Goal: Task Accomplishment & Management: Use online tool/utility

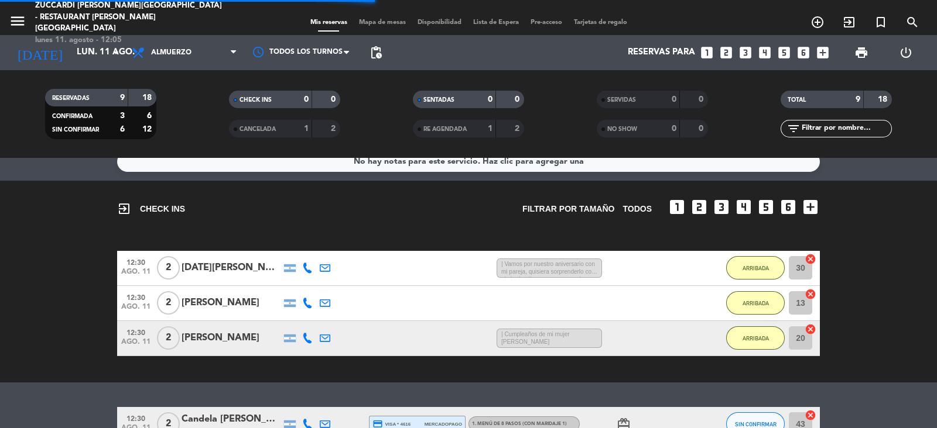
scroll to position [276, 0]
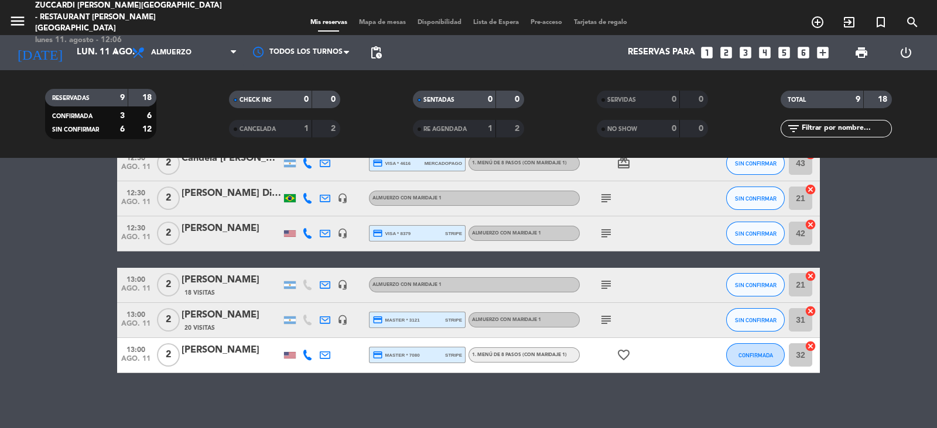
click at [371, 19] on span "Mapa de mesas" at bounding box center [382, 22] width 59 height 6
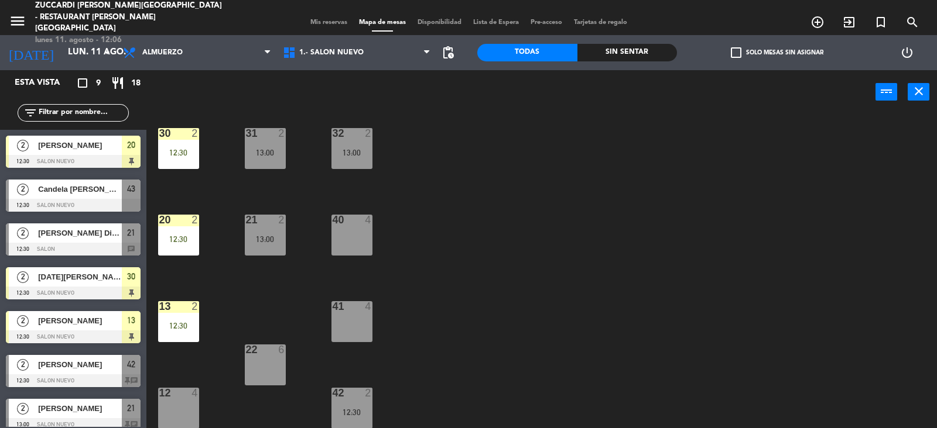
scroll to position [97, 0]
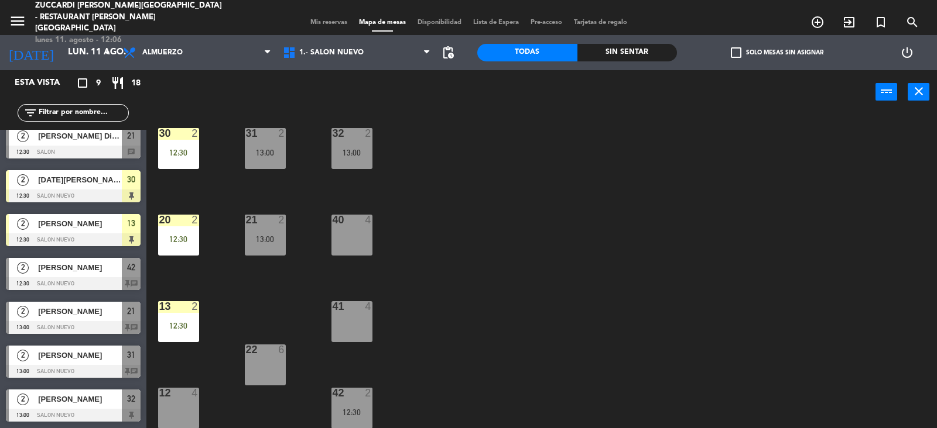
click at [264, 238] on div "13:00" at bounding box center [265, 239] width 41 height 8
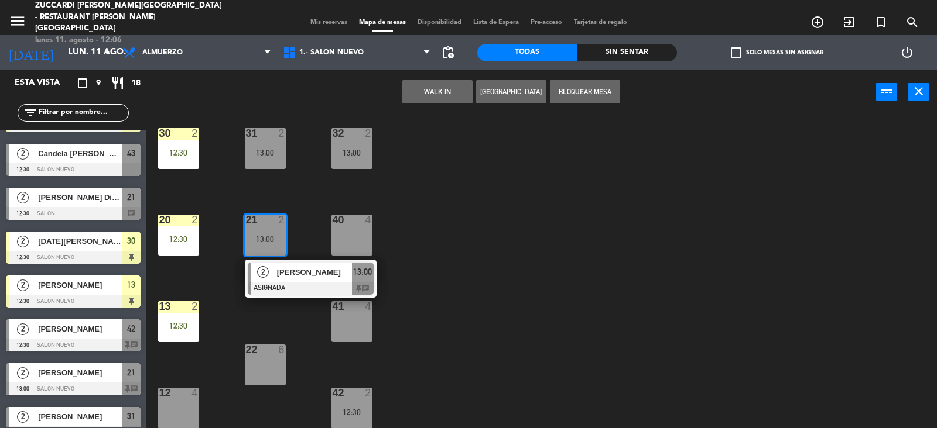
scroll to position [33, 0]
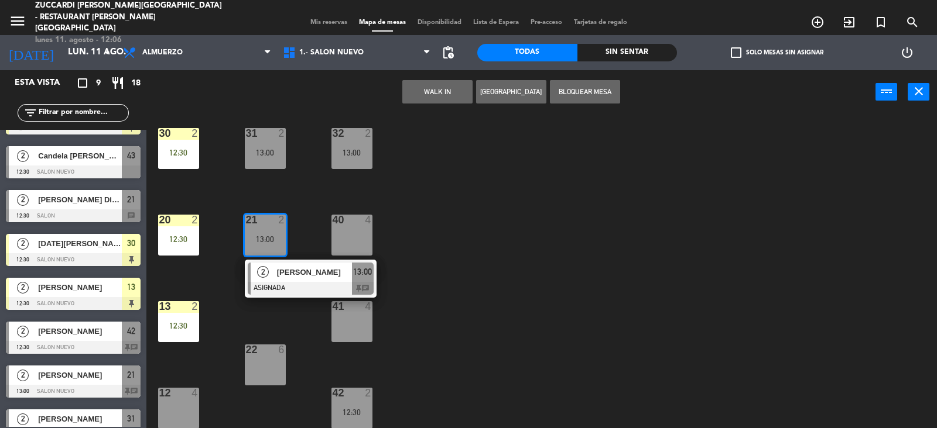
click at [136, 210] on div at bounding box center [73, 216] width 135 height 13
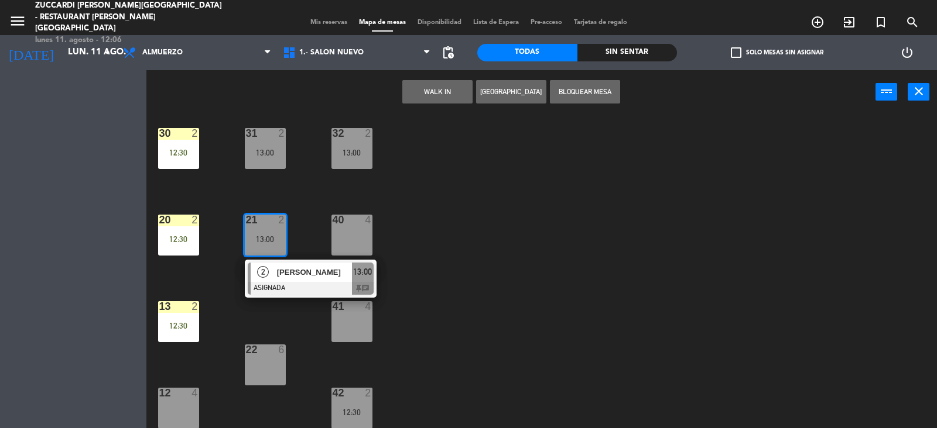
scroll to position [0, 0]
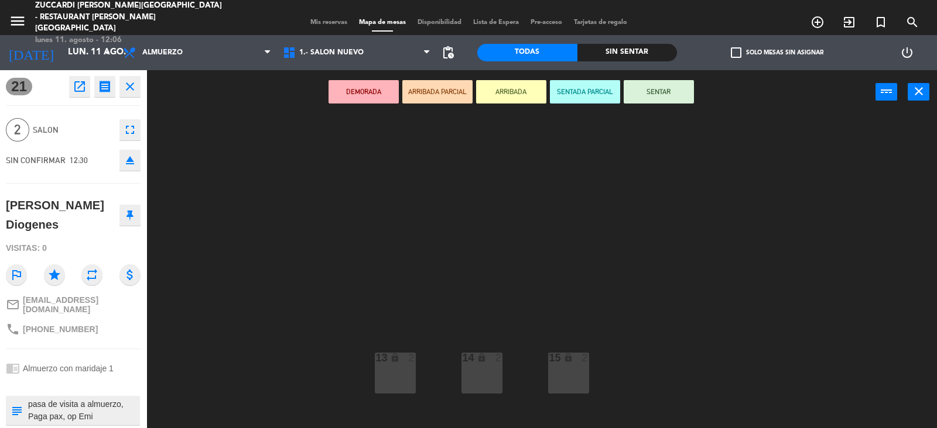
click at [108, 85] on icon "receipt" at bounding box center [105, 87] width 14 height 14
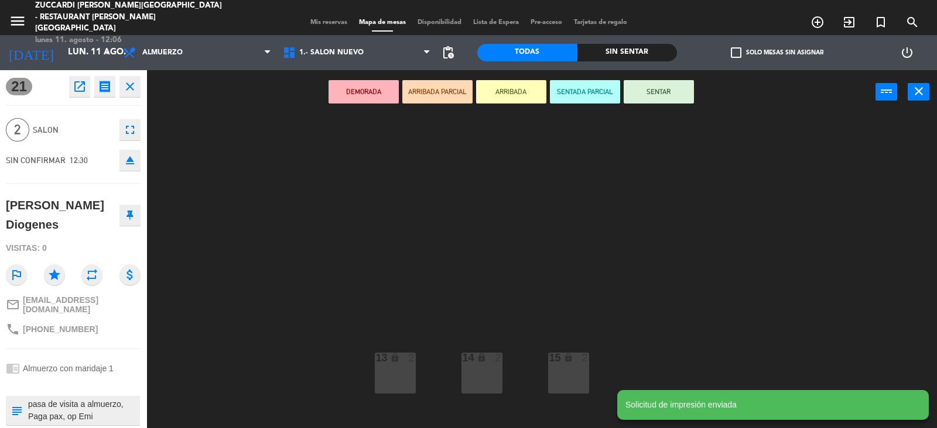
click at [130, 78] on button "close" at bounding box center [129, 86] width 21 height 21
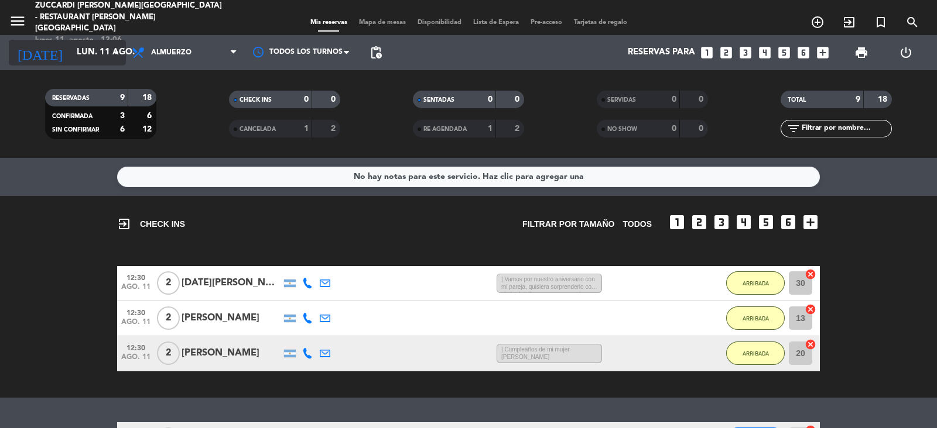
click at [103, 53] on input "lun. 11 ago." at bounding box center [127, 53] width 113 height 22
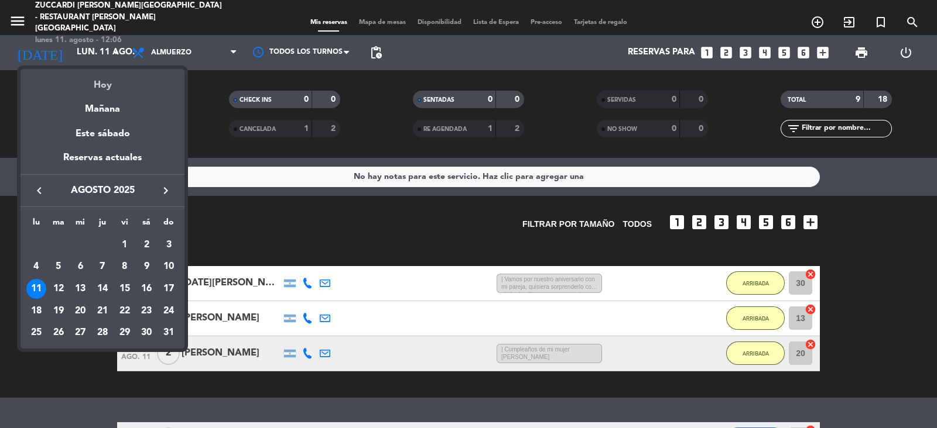
click at [146, 77] on div "Hoy" at bounding box center [102, 81] width 164 height 24
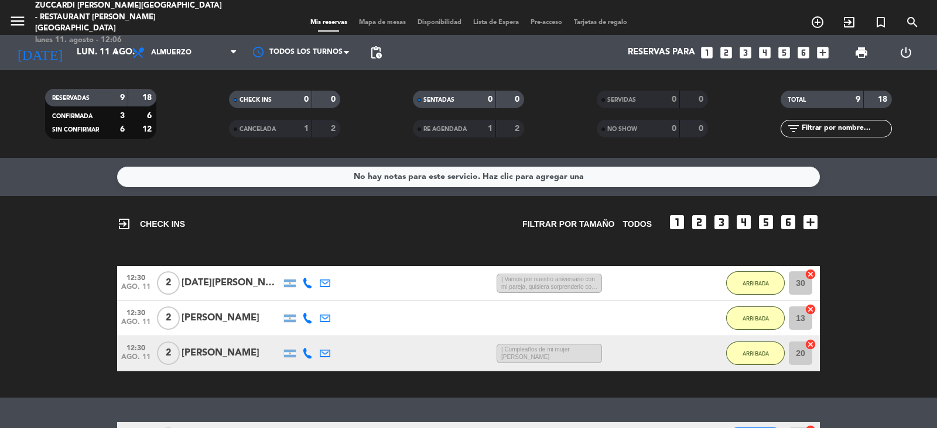
click at [388, 19] on span "Mapa de mesas" at bounding box center [382, 22] width 59 height 6
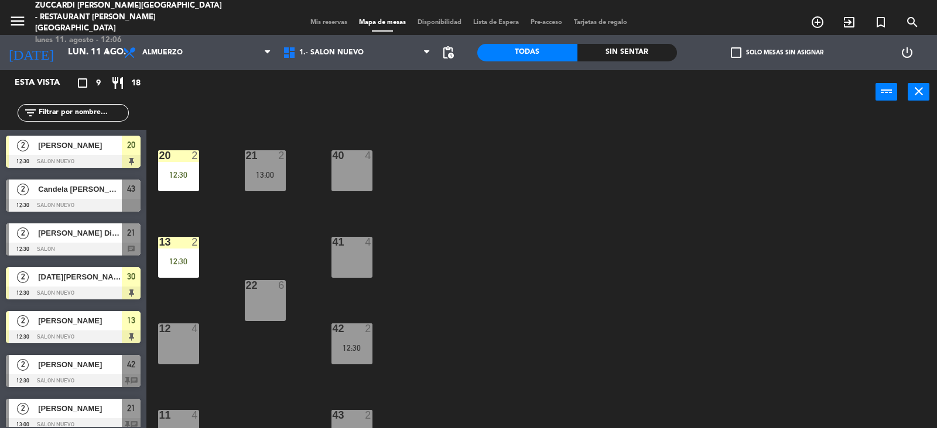
scroll to position [79, 0]
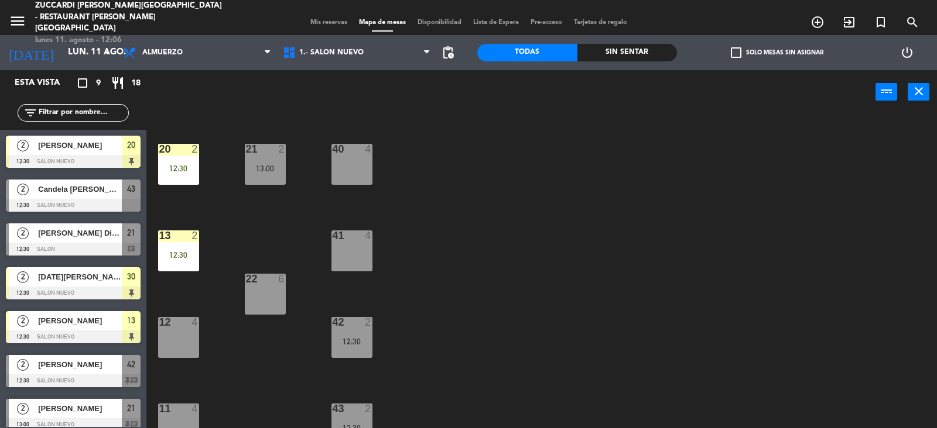
click at [277, 165] on div "13:00" at bounding box center [265, 168] width 41 height 8
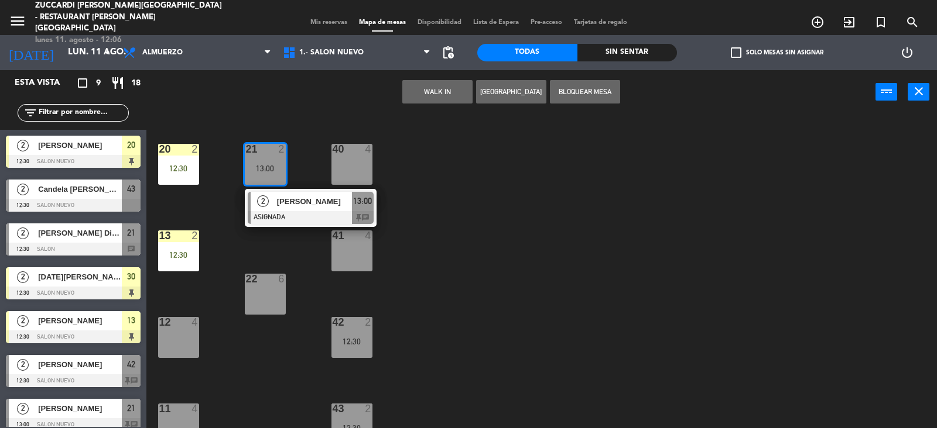
click at [299, 220] on div at bounding box center [311, 217] width 126 height 13
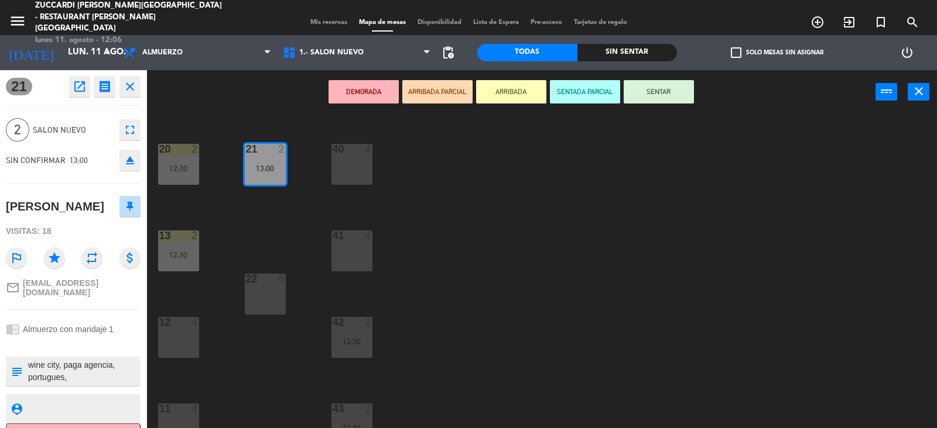
click at [522, 158] on div "30 2 12:30 31 2 13:00 32 2 13:00 20 2 12:30 21 2 13:00 40 4 13 2 12:30 41 4 22 …" at bounding box center [546, 272] width 781 height 314
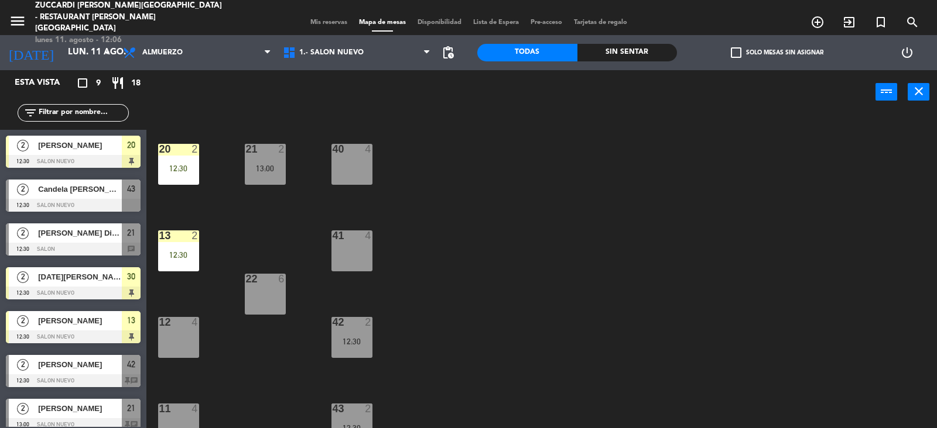
scroll to position [12, 0]
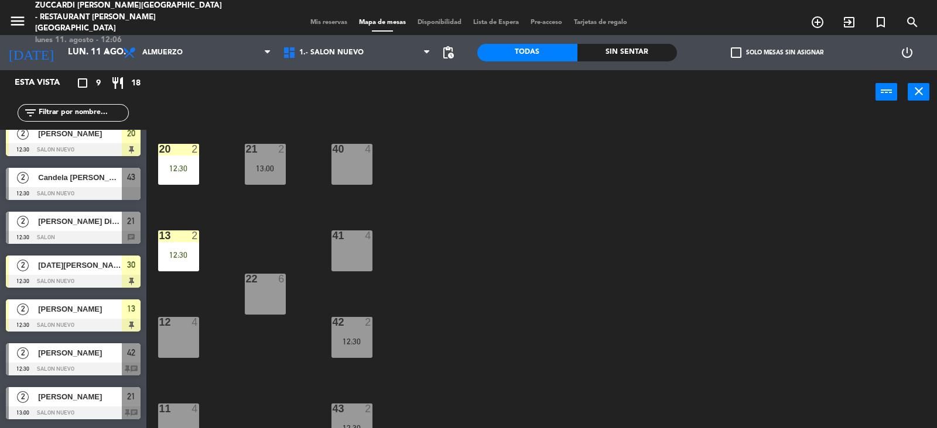
click at [269, 172] on div "13:00" at bounding box center [265, 168] width 41 height 8
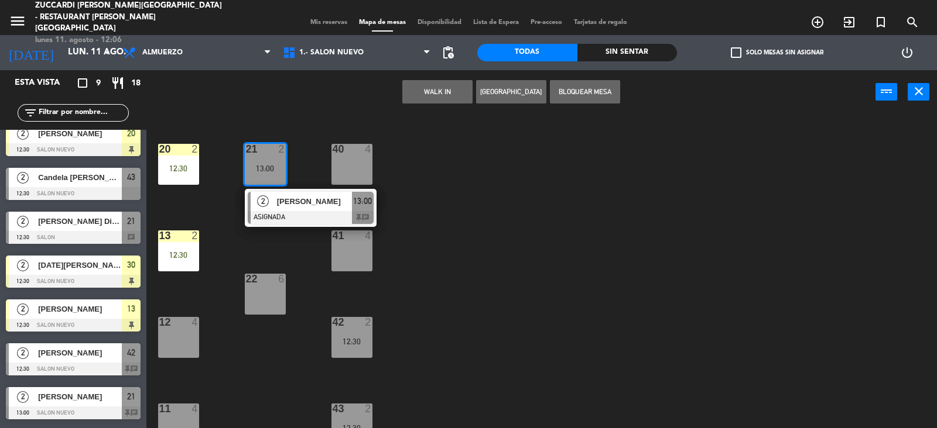
click at [181, 340] on div "12 4" at bounding box center [178, 337] width 41 height 41
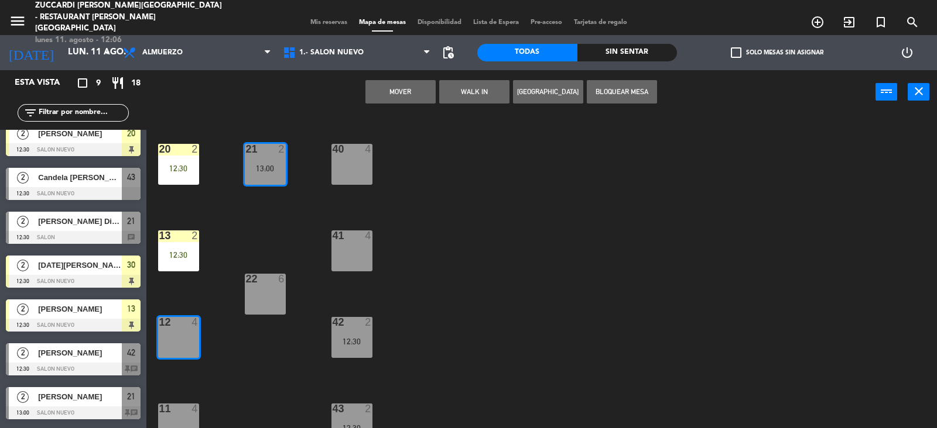
click at [397, 102] on button "Mover" at bounding box center [400, 91] width 70 height 23
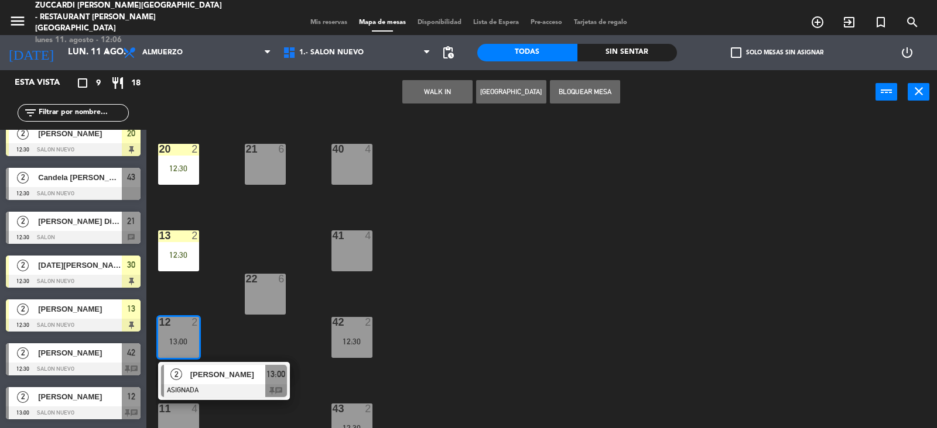
click at [272, 167] on div "21 6" at bounding box center [265, 164] width 41 height 41
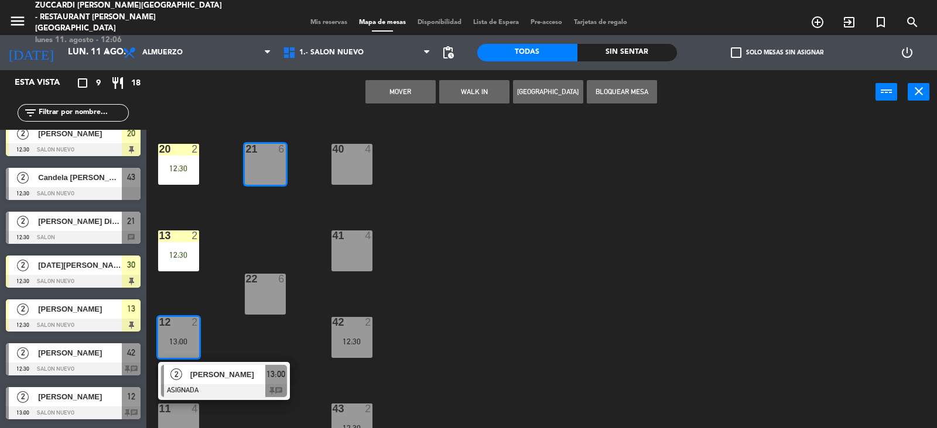
click at [533, 211] on div "30 2 12:30 31 2 13:00 32 2 13:00 20 2 12:30 21 6 40 4 13 2 12:30 41 4 22 6 12 2…" at bounding box center [546, 272] width 781 height 314
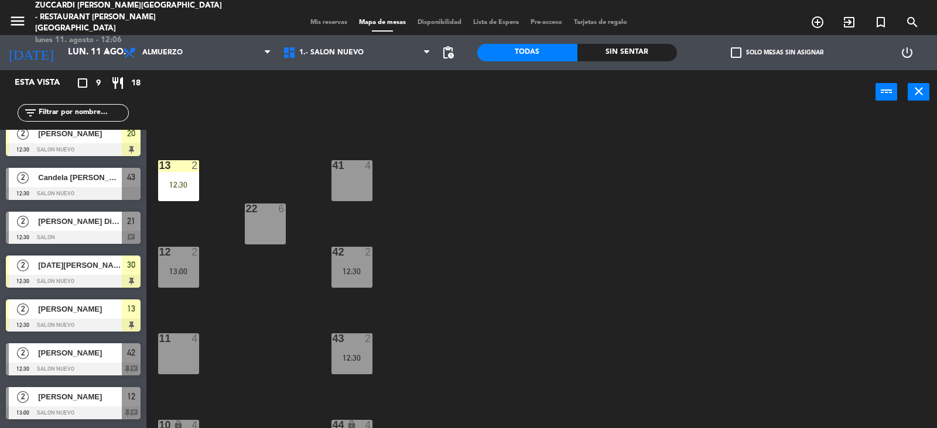
scroll to position [156, 0]
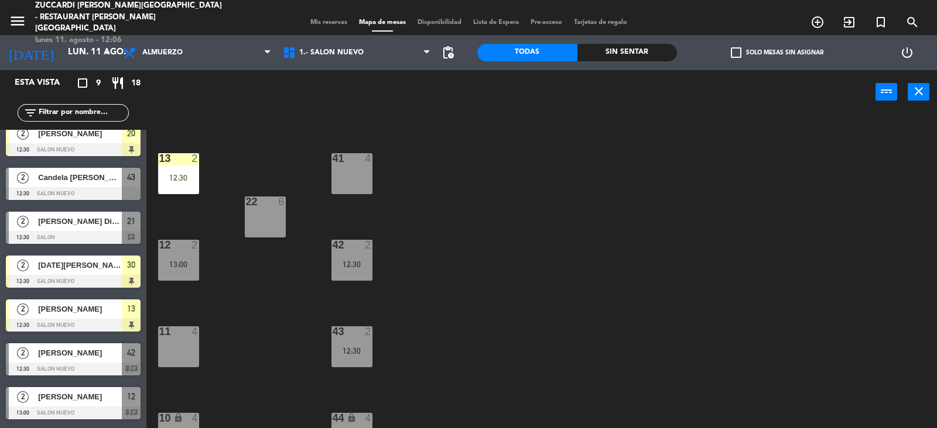
click at [356, 275] on div "42 2 12:30" at bounding box center [351, 260] width 41 height 41
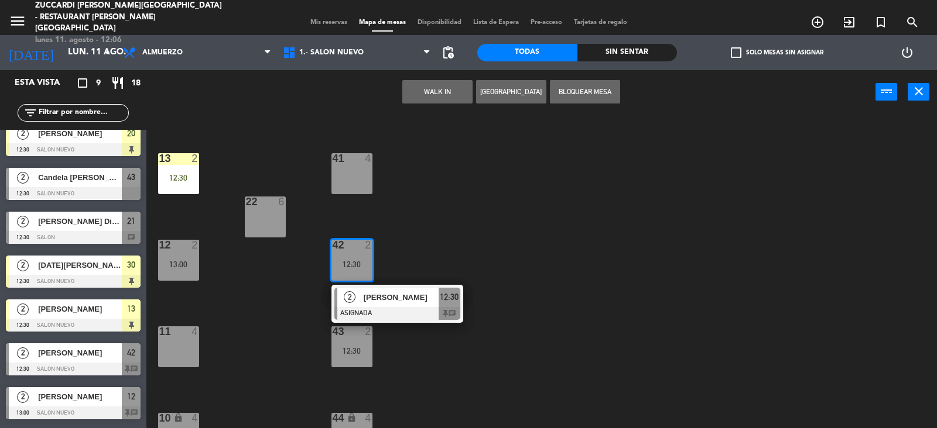
click at [356, 350] on div "12:30" at bounding box center [351, 351] width 41 height 8
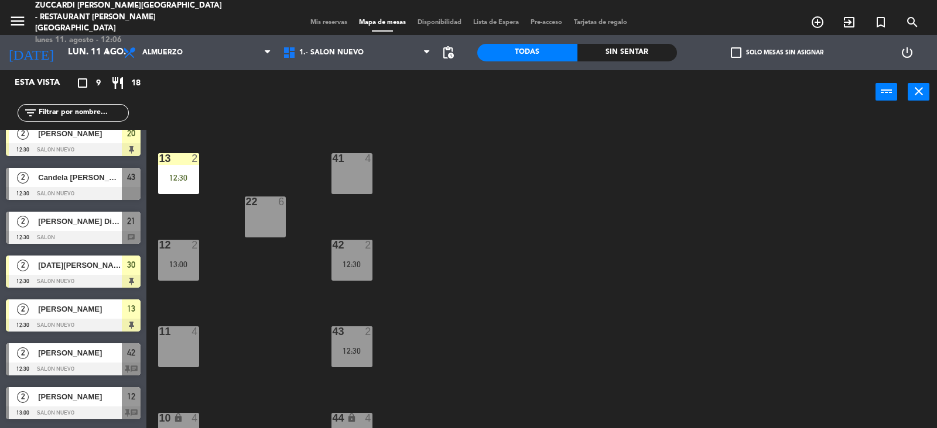
scroll to position [180, 0]
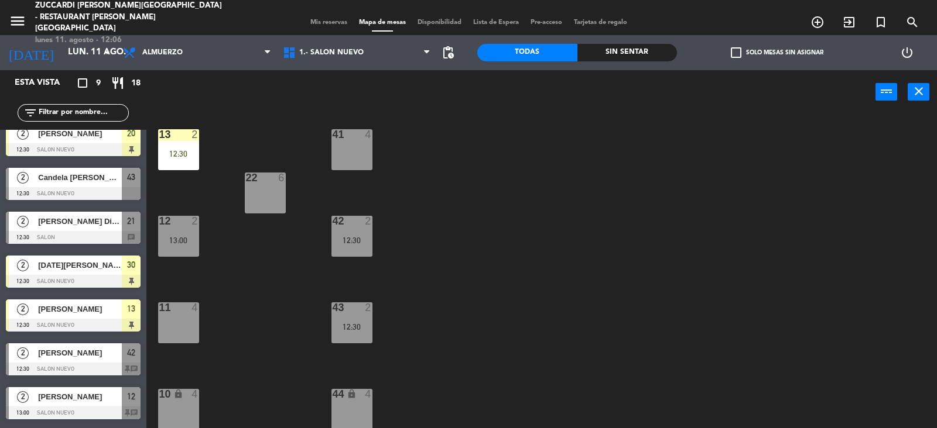
click at [359, 321] on div "43 2 12:30" at bounding box center [351, 323] width 41 height 41
click at [357, 416] on div "44 lock 4" at bounding box center [351, 409] width 41 height 41
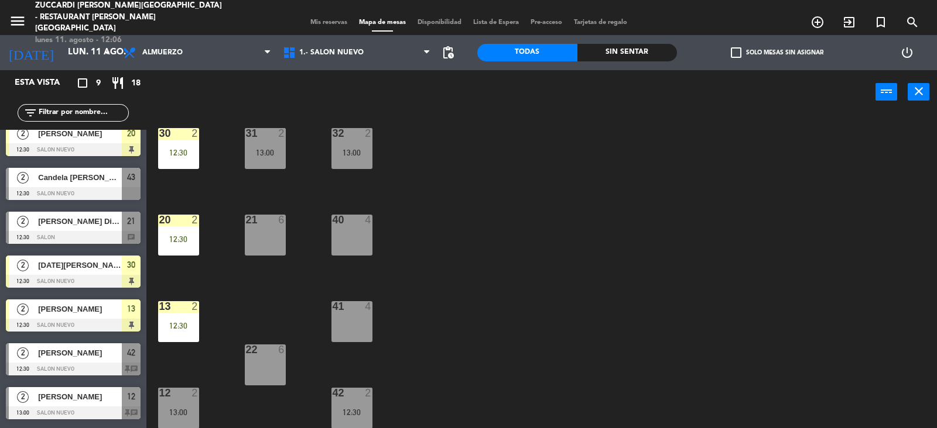
scroll to position [0, 0]
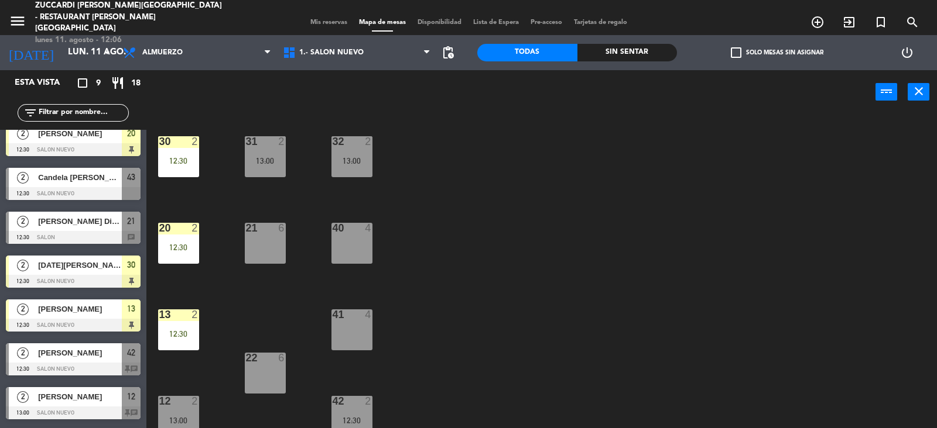
click at [358, 159] on div "13:00" at bounding box center [351, 161] width 41 height 8
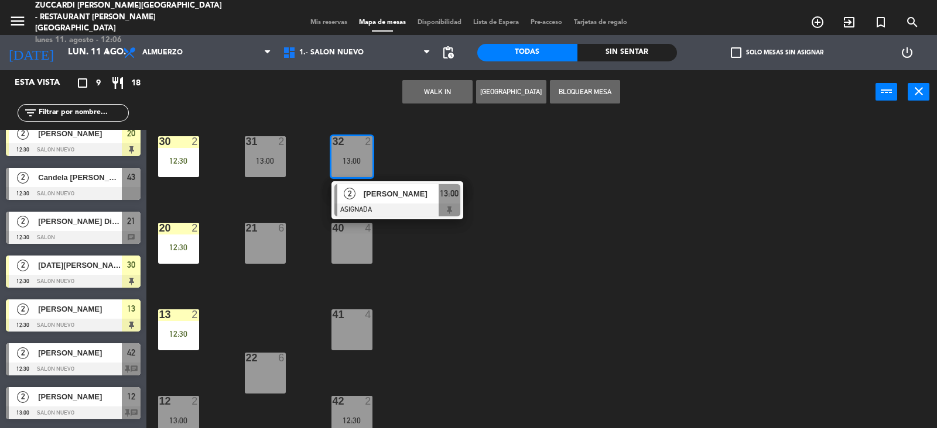
click at [348, 244] on div "40 4" at bounding box center [351, 243] width 41 height 41
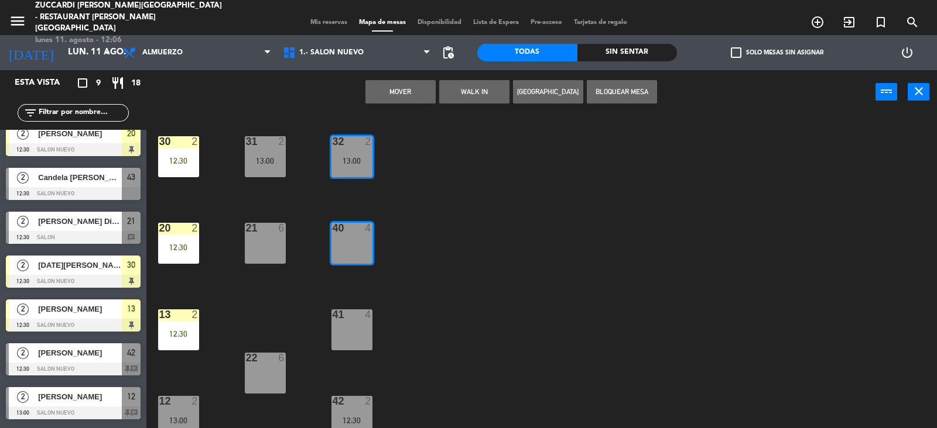
click at [268, 160] on div "13:00" at bounding box center [265, 161] width 41 height 8
click at [264, 172] on div "31 2 13:00" at bounding box center [265, 156] width 41 height 41
click at [269, 149] on div "31 2 13:00" at bounding box center [265, 156] width 41 height 41
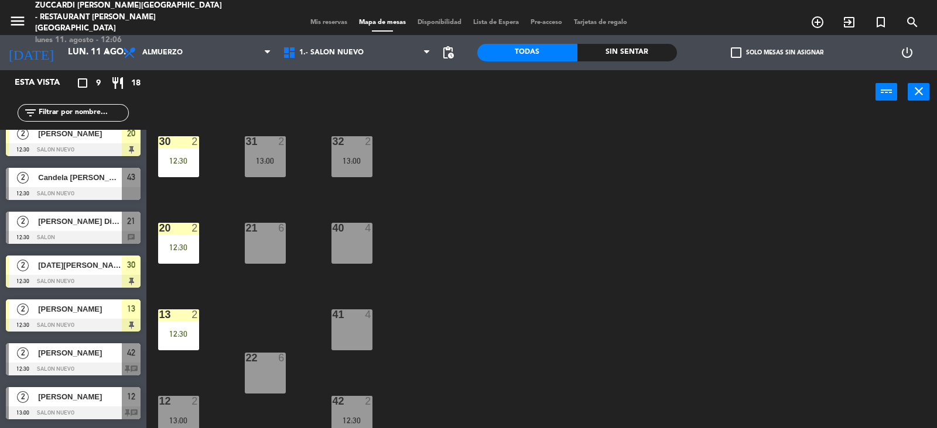
click at [504, 197] on div "30 2 12:30 31 2 13:00 32 2 13:00 20 2 12:30 21 6 40 4 13 2 12:30 41 4 22 6 12 2…" at bounding box center [546, 272] width 781 height 314
click at [273, 159] on div "13:00" at bounding box center [265, 161] width 41 height 8
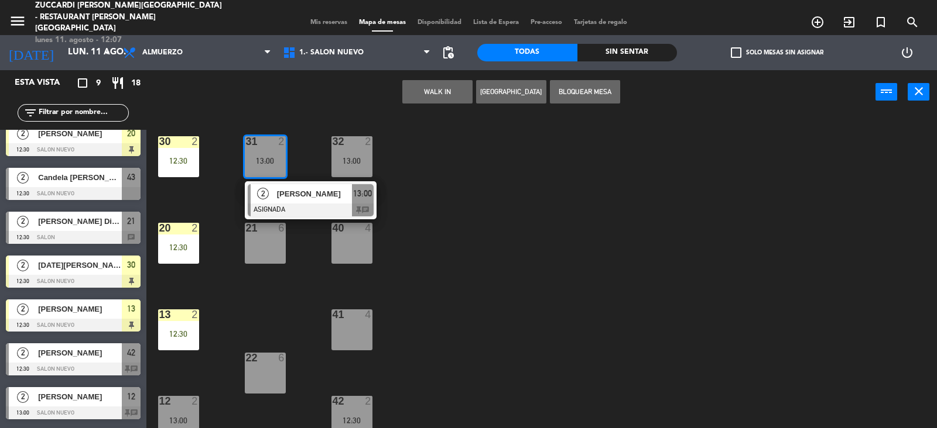
click at [454, 234] on div "30 2 12:30 31 2 13:00 2 THIAGO [PERSON_NAME] 13:00 chat 32 2 13:00 20 2 12:30 2…" at bounding box center [546, 272] width 781 height 314
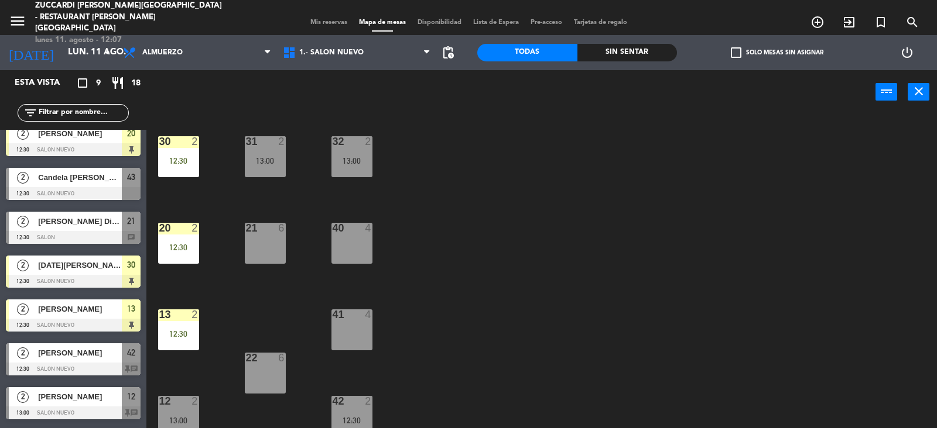
click at [133, 228] on div "21" at bounding box center [131, 221] width 19 height 19
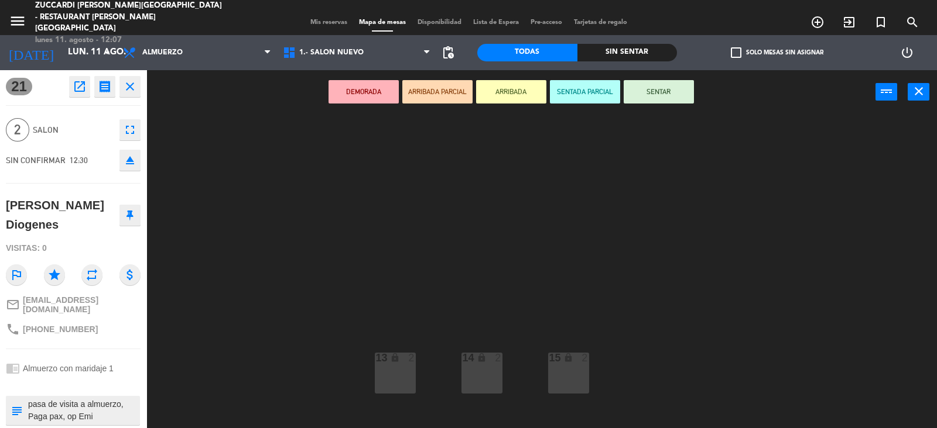
click at [653, 177] on div "13 lock 2 14 lock 2 15 lock 2 16 lock 2 17 lock 2 18 lock 2 19 lock 2 20 lock 2…" at bounding box center [546, 272] width 781 height 314
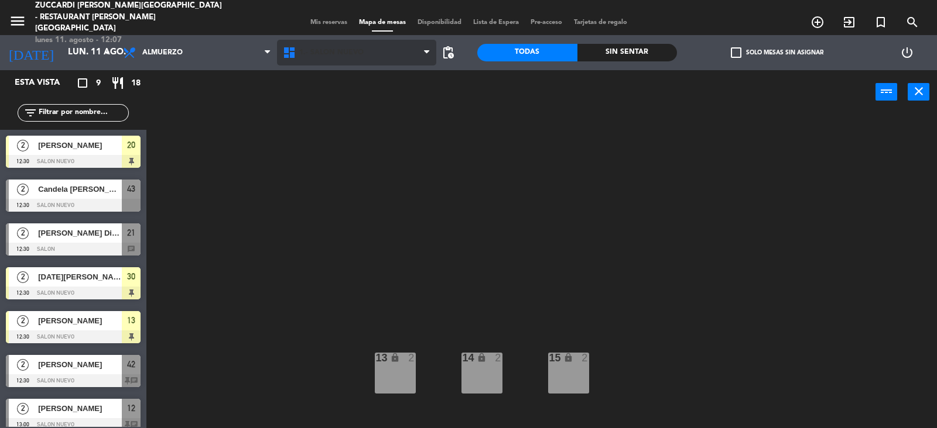
click at [371, 49] on span "1.- SALON NUEVO" at bounding box center [357, 53] width 160 height 26
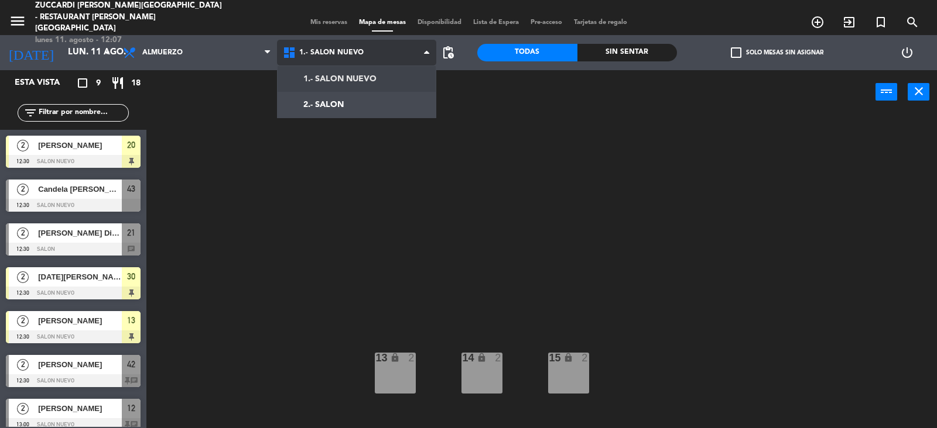
click at [381, 79] on ng-component "menu Zuccardi [PERSON_NAME][GEOGRAPHIC_DATA] - Restaurant [PERSON_NAME][GEOGRAP…" at bounding box center [468, 214] width 937 height 428
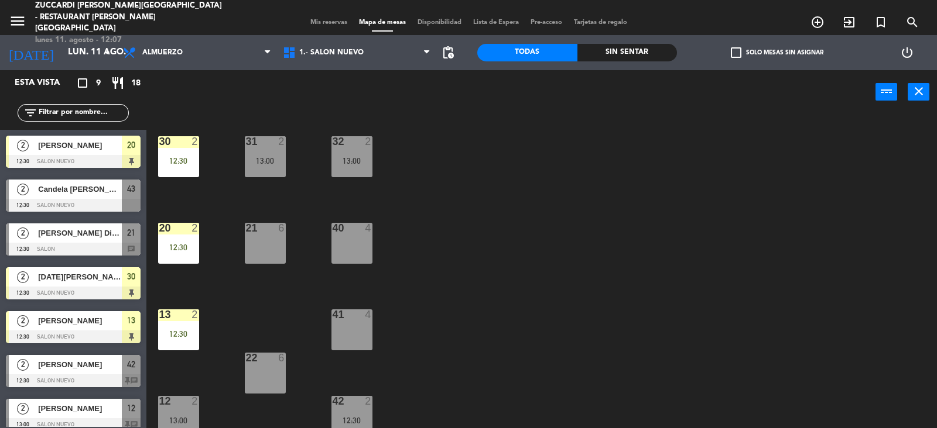
click at [273, 239] on div "21 6" at bounding box center [265, 243] width 41 height 41
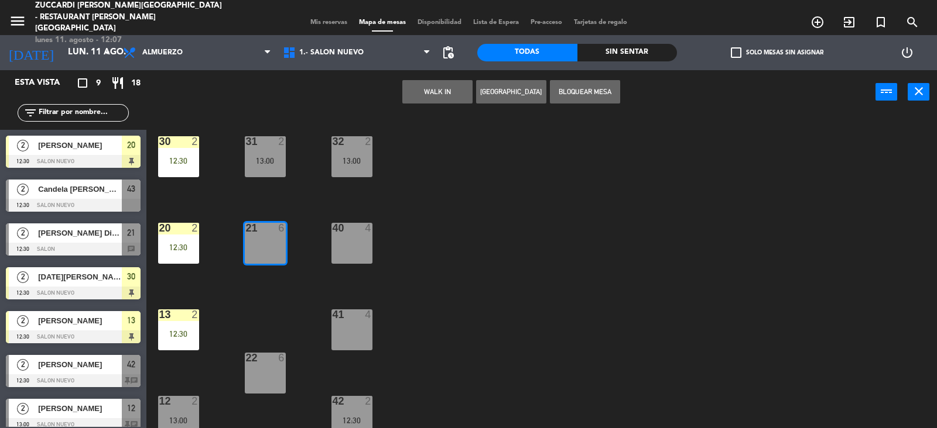
click at [185, 401] on div at bounding box center [178, 401] width 19 height 11
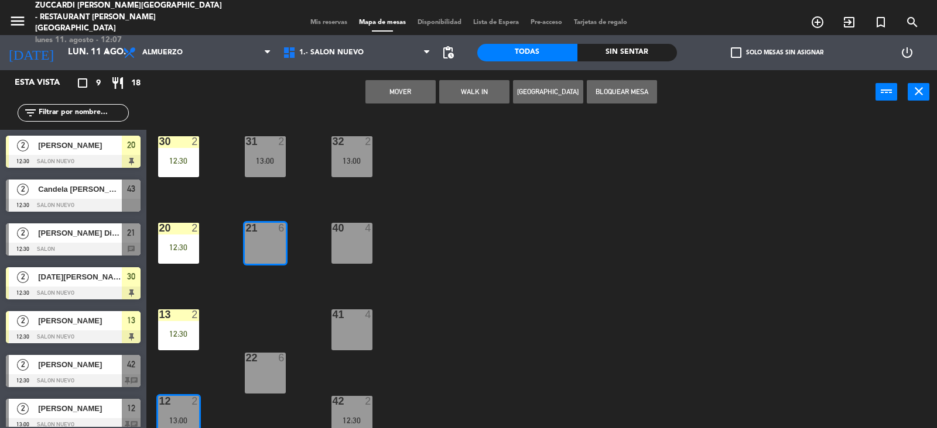
click at [403, 91] on button "Mover" at bounding box center [400, 91] width 70 height 23
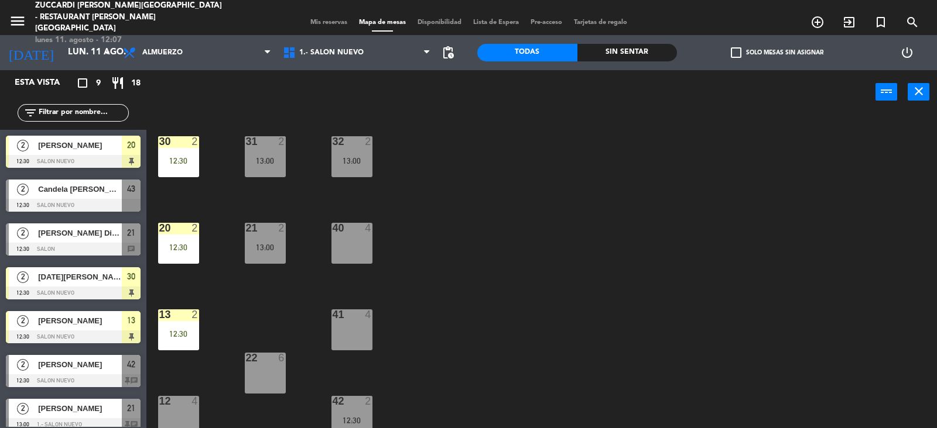
click at [180, 412] on div "12 4" at bounding box center [178, 416] width 41 height 41
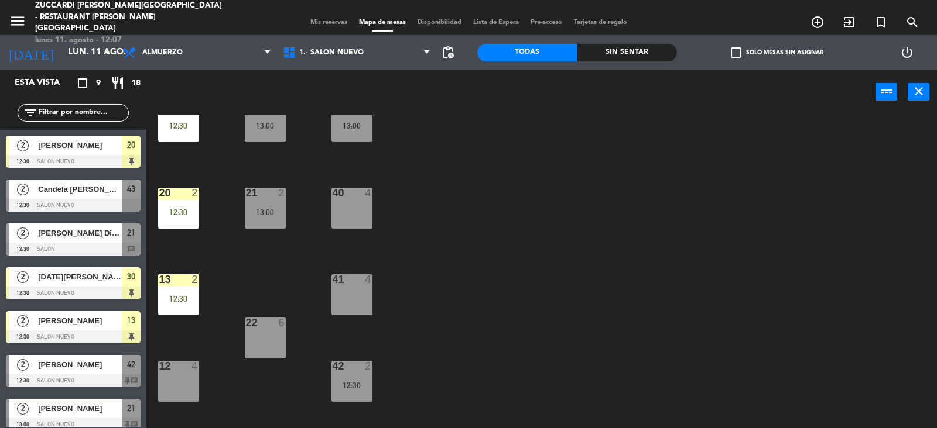
scroll to position [17, 0]
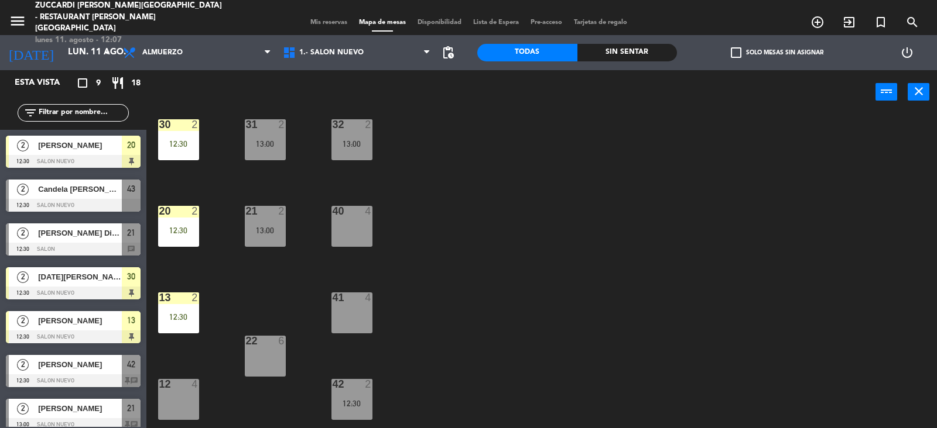
click at [269, 227] on div "13:00" at bounding box center [265, 231] width 41 height 8
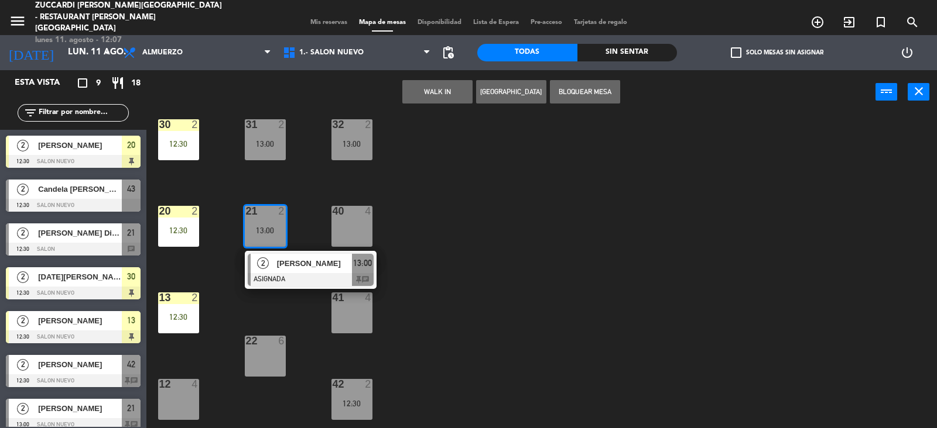
click at [295, 281] on div at bounding box center [311, 279] width 126 height 13
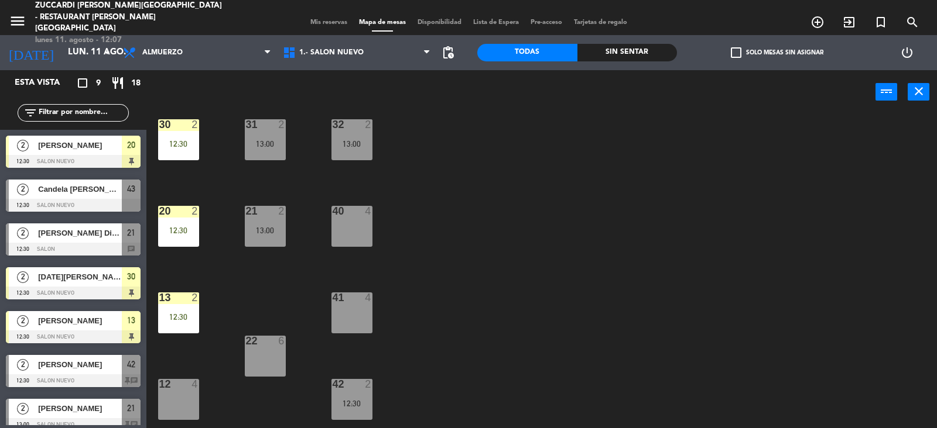
click at [536, 190] on div "30 2 12:30 31 2 13:00 32 2 13:00 20 2 12:30 21 2 13:00 40 4 13 2 12:30 41 4 22 …" at bounding box center [546, 272] width 781 height 314
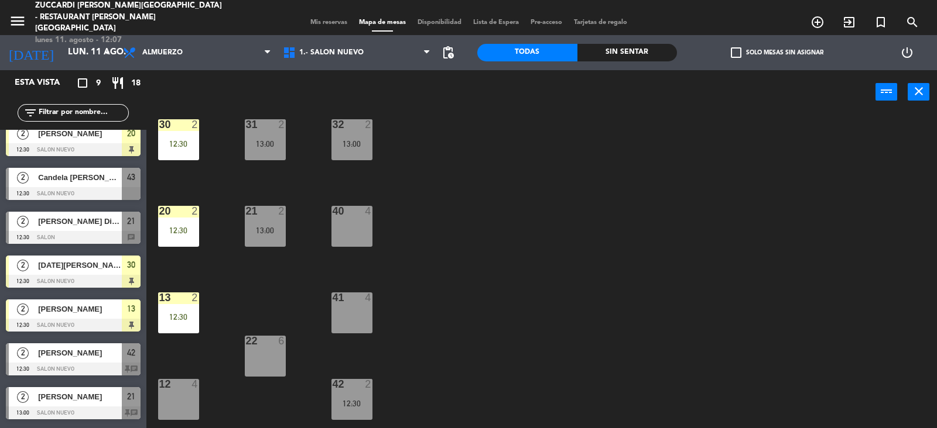
click at [171, 398] on div "12 4" at bounding box center [178, 399] width 41 height 41
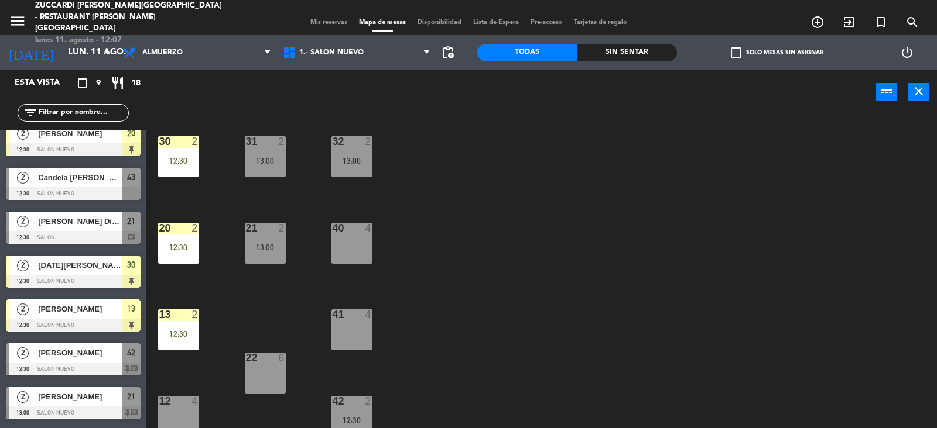
scroll to position [0, 0]
